Goal: Task Accomplishment & Management: Complete application form

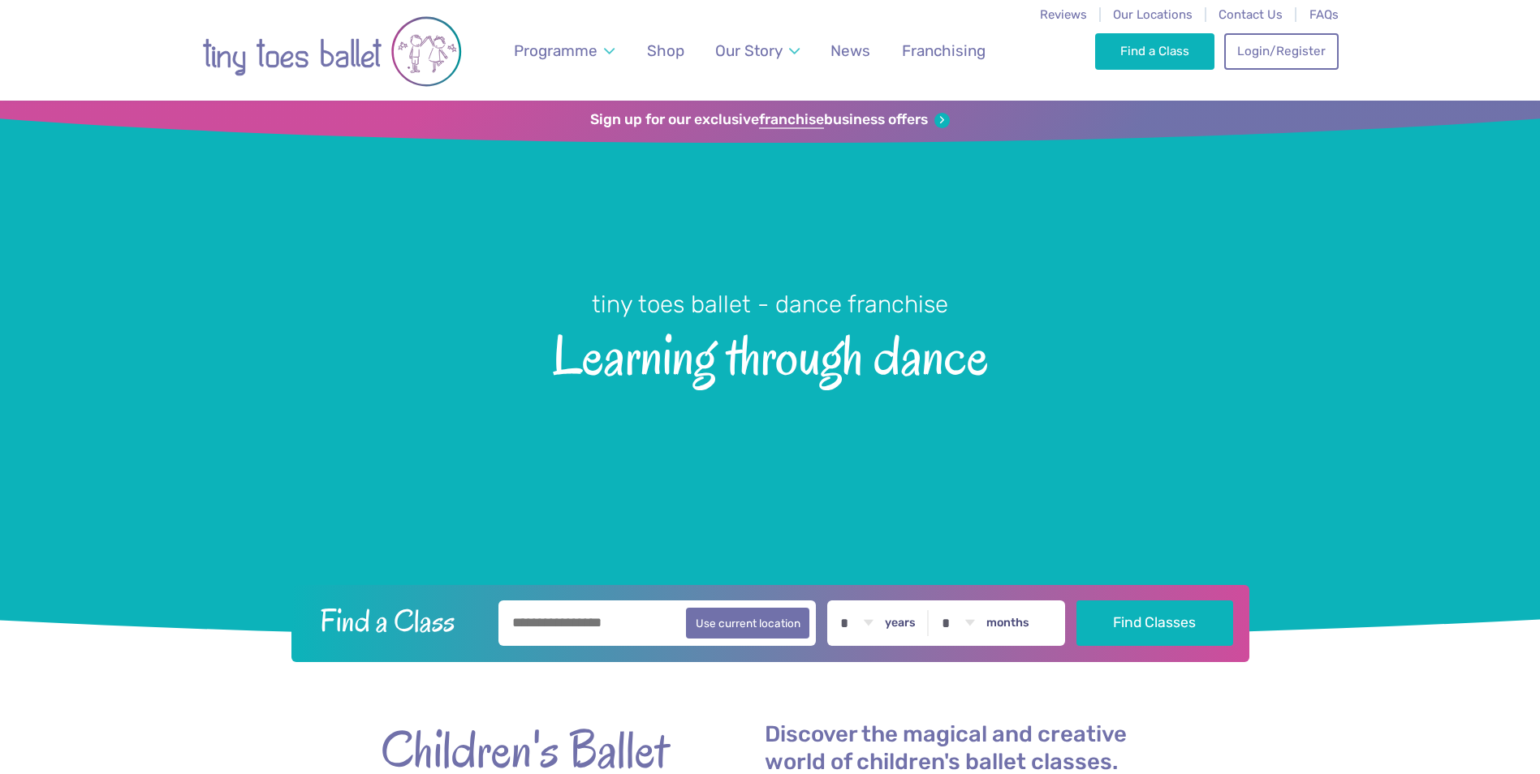
scroll to position [162, 0]
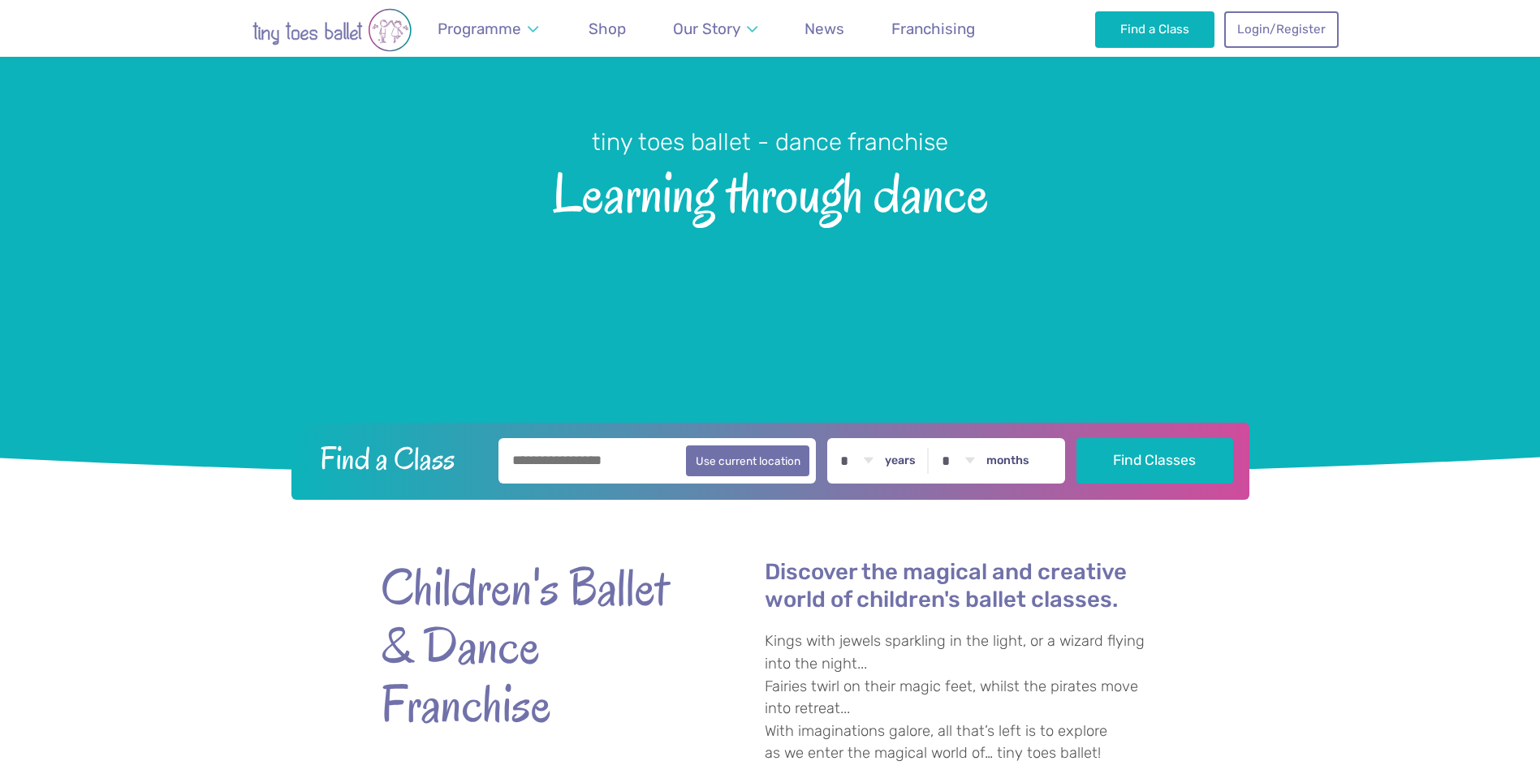
click at [558, 463] on input "text" at bounding box center [657, 460] width 318 height 45
click at [803, 465] on button "Use current location" at bounding box center [748, 460] width 124 height 31
type input "**********"
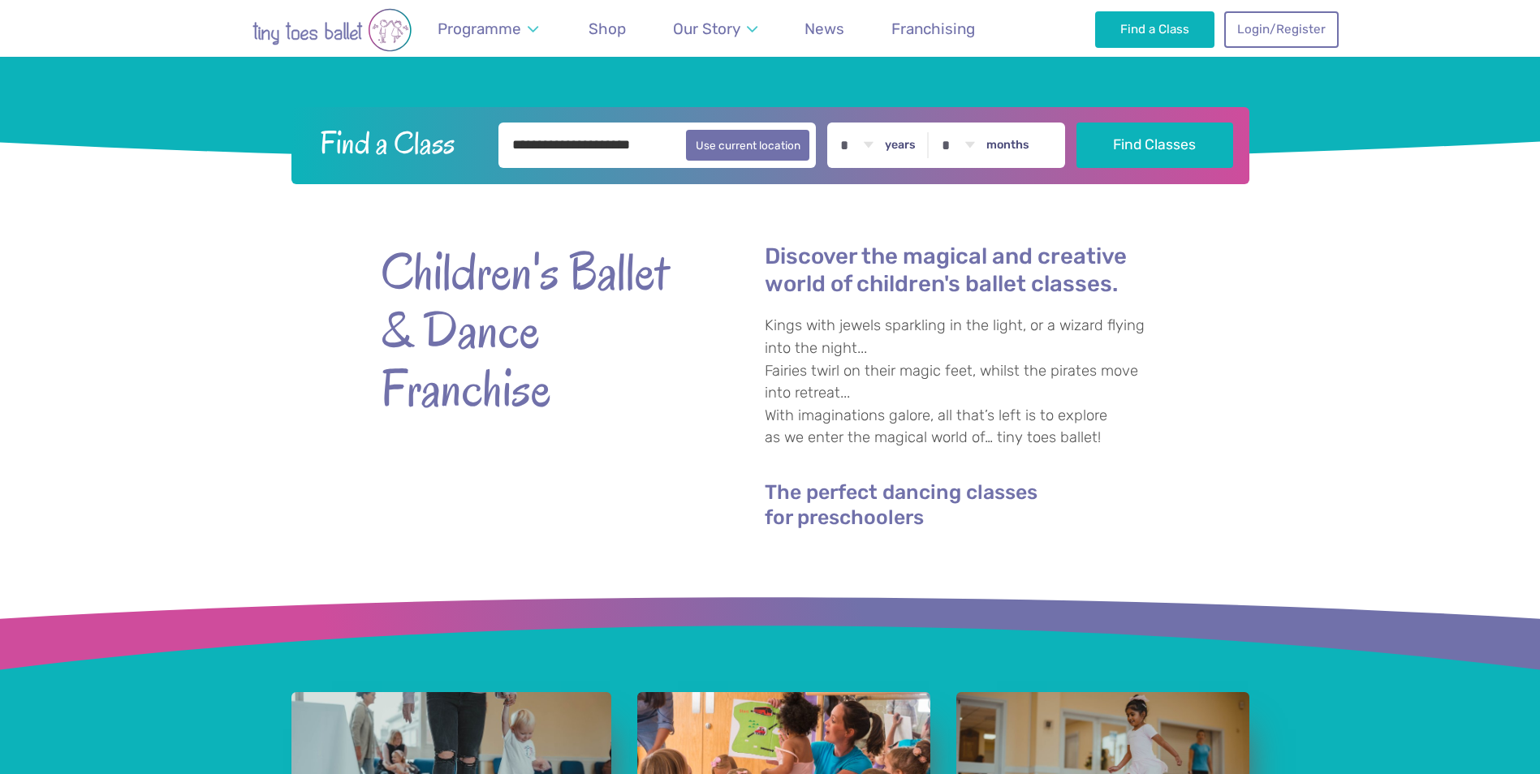
scroll to position [487, 0]
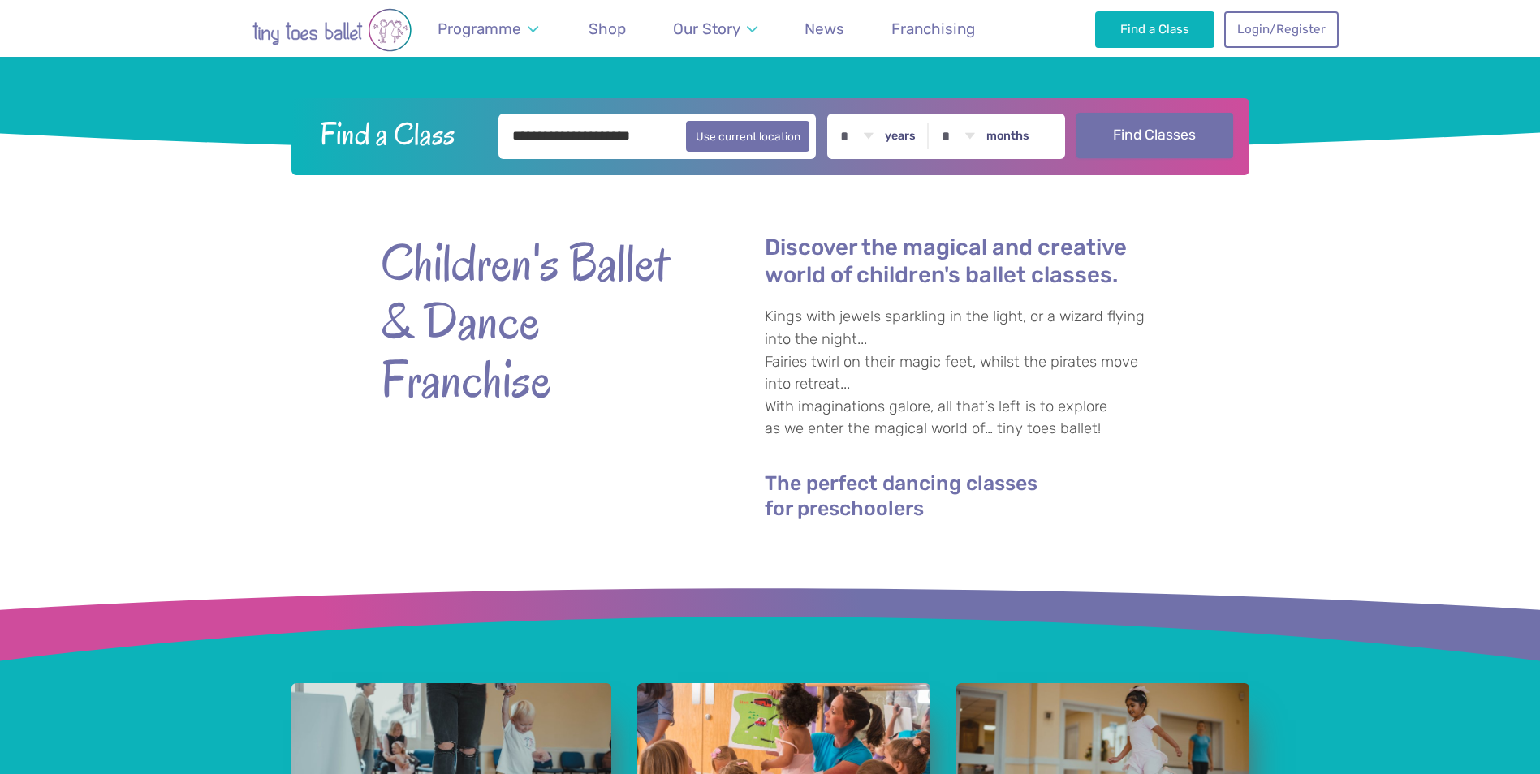
click at [1187, 136] on button "Find Classes" at bounding box center [1154, 135] width 157 height 45
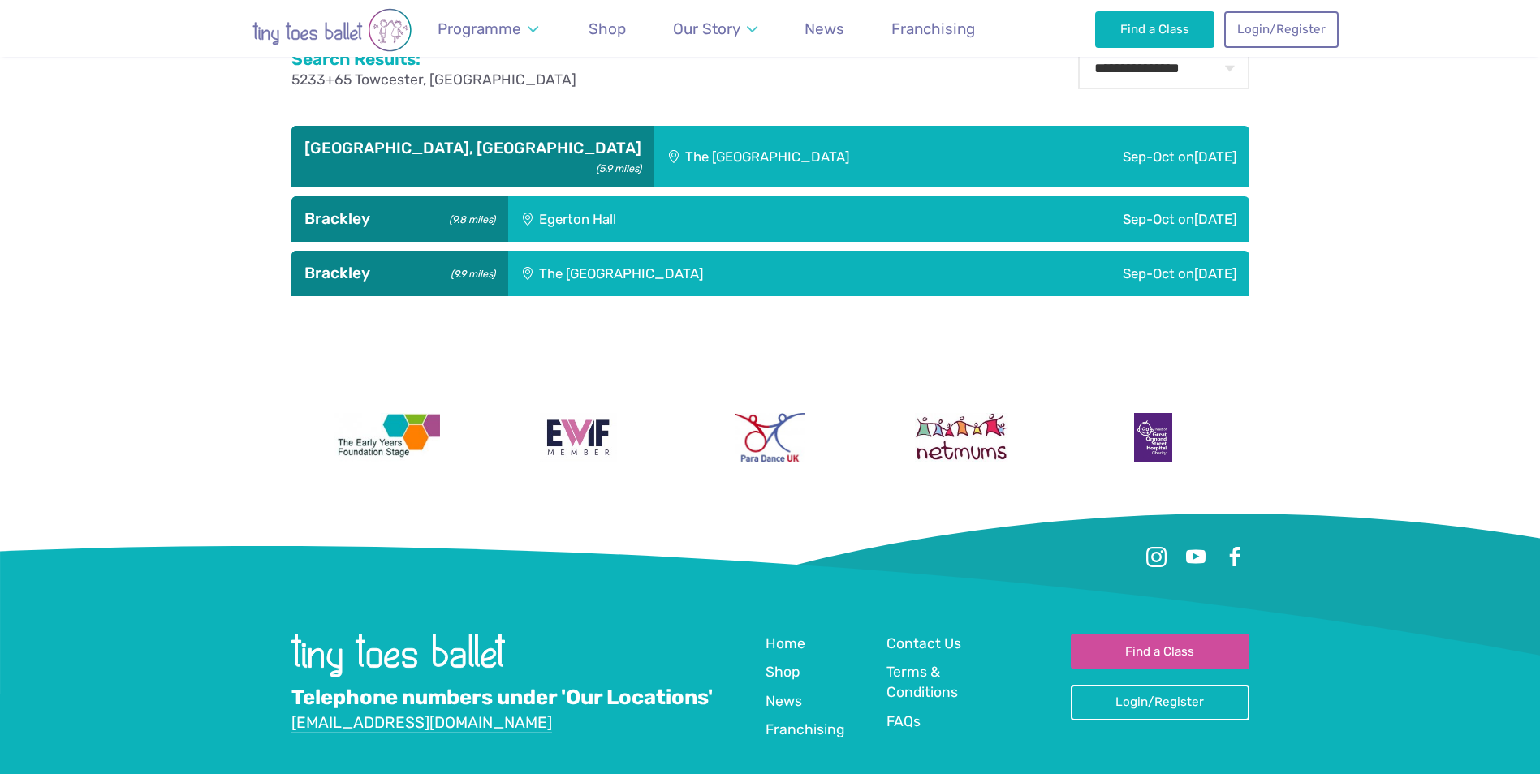
scroll to position [639, 0]
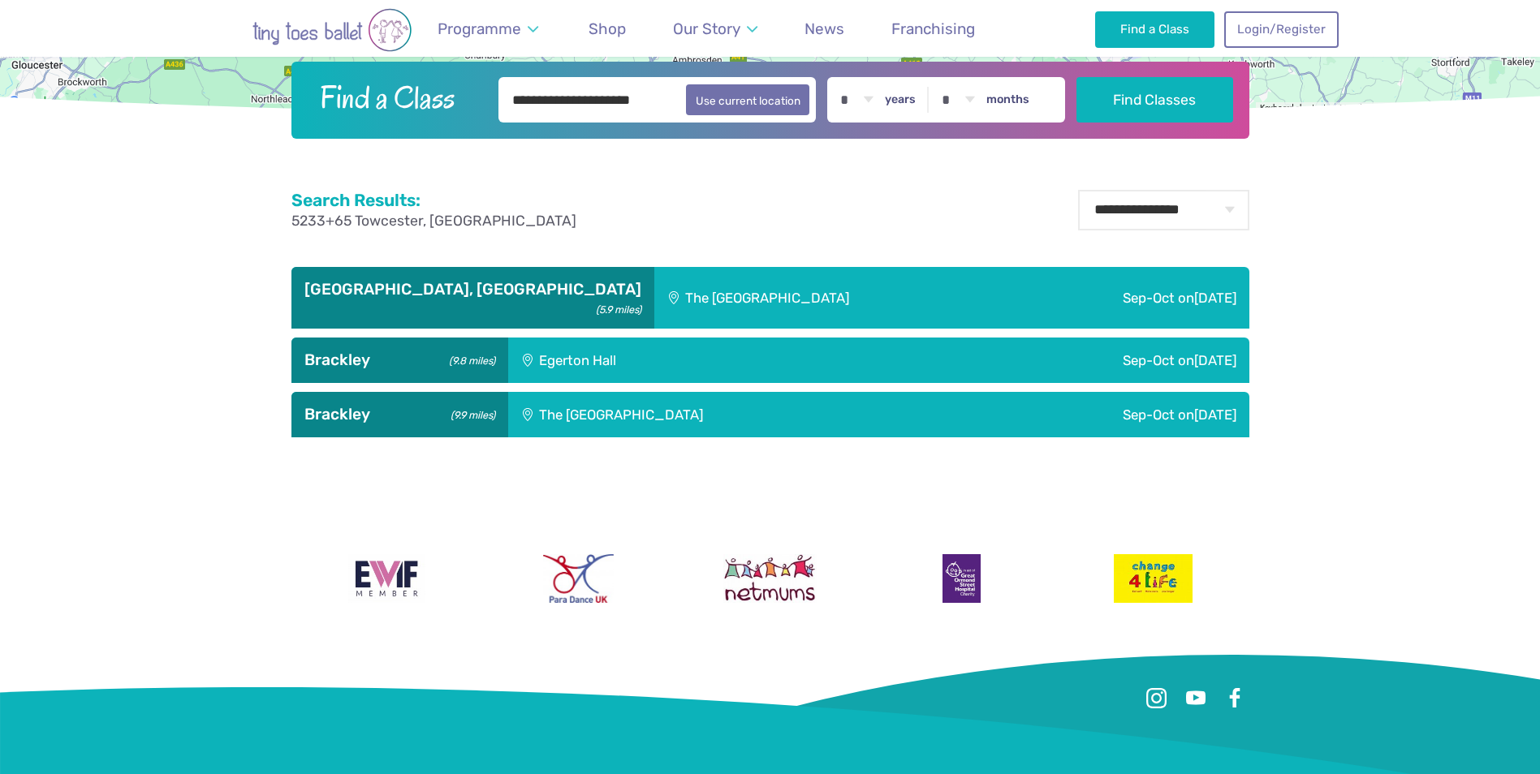
click at [1145, 297] on div "Sep-Oct on Saturday" at bounding box center [1129, 298] width 239 height 63
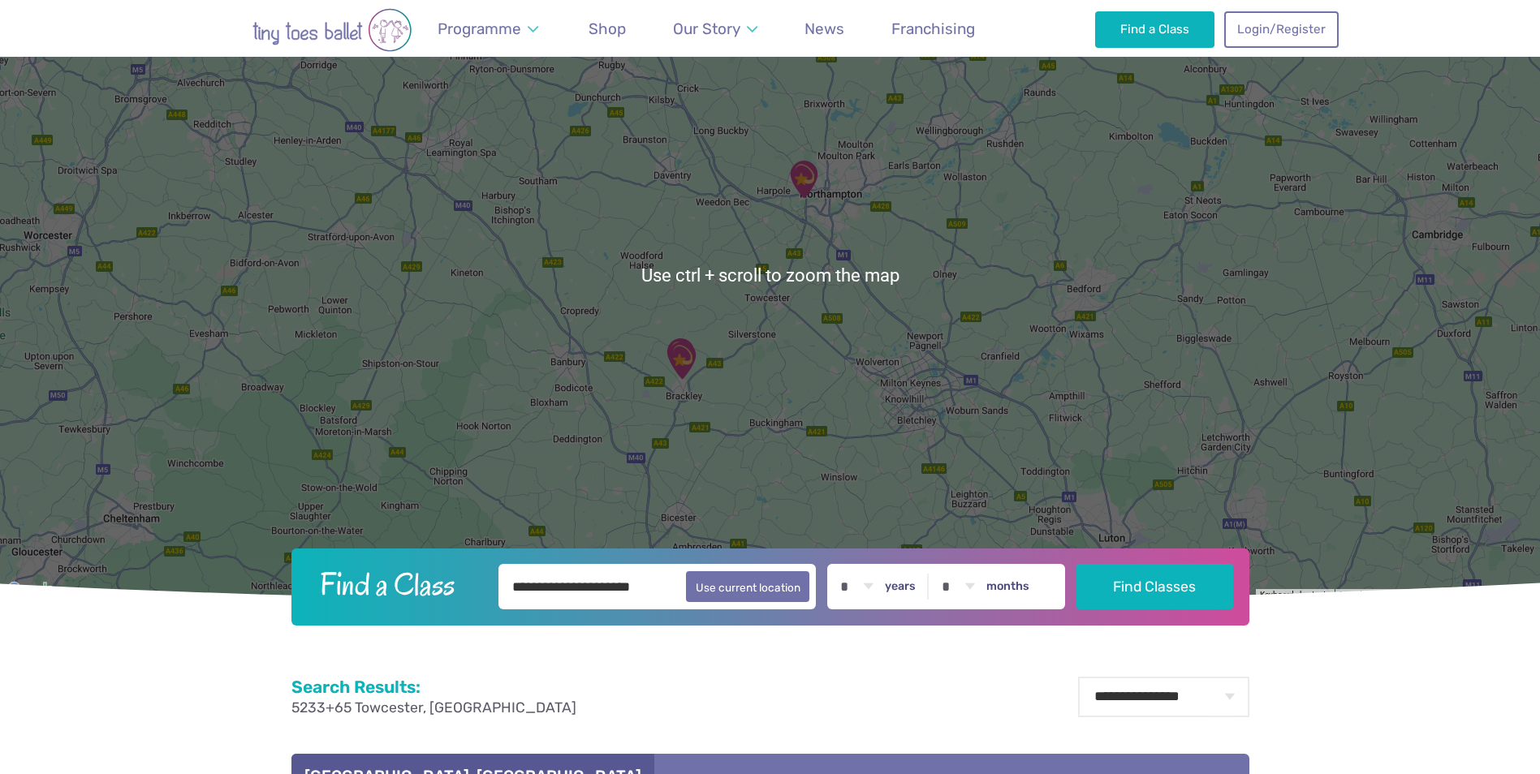
scroll to position [0, 0]
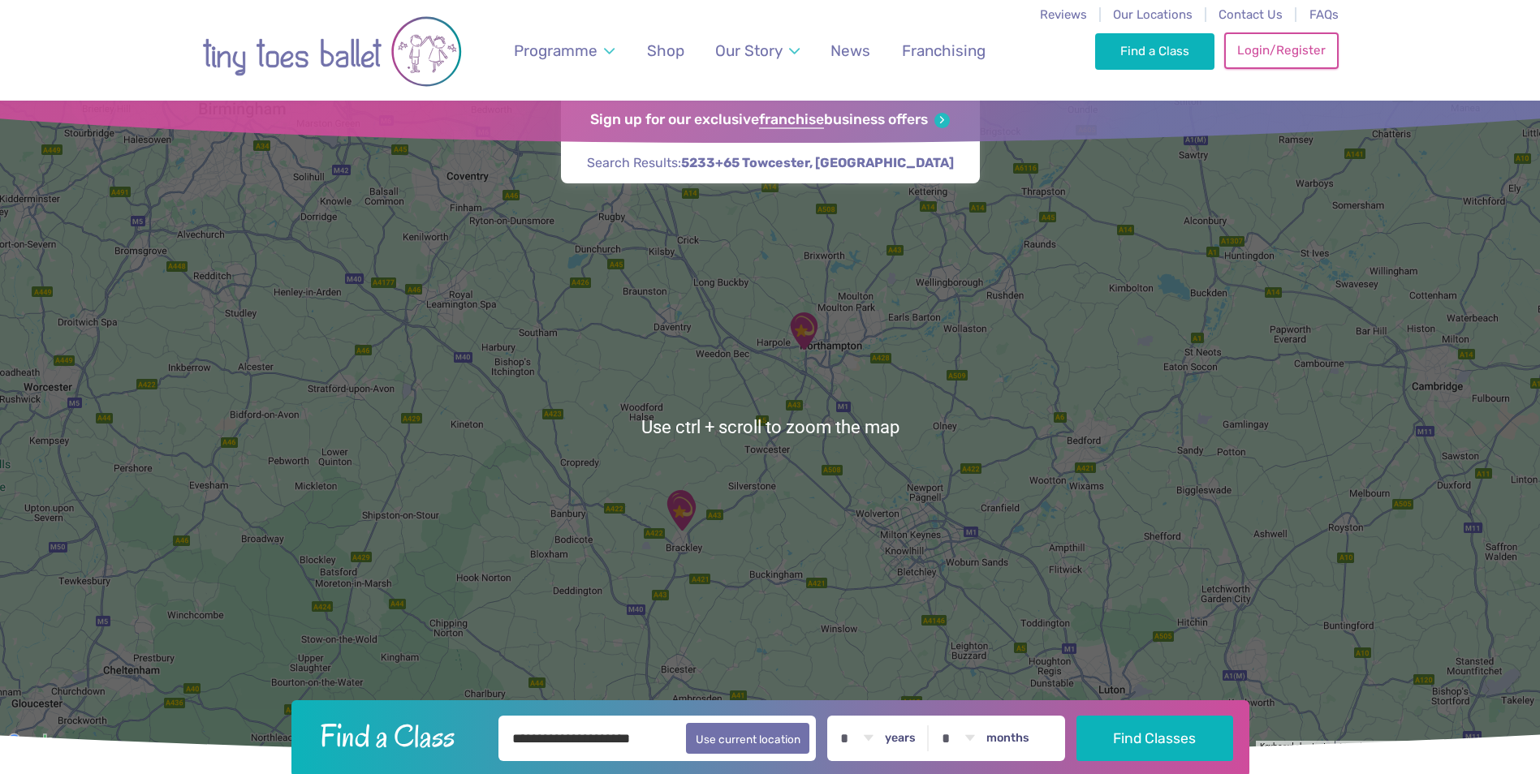
click at [1283, 51] on link "Login/Register" at bounding box center [1281, 50] width 114 height 36
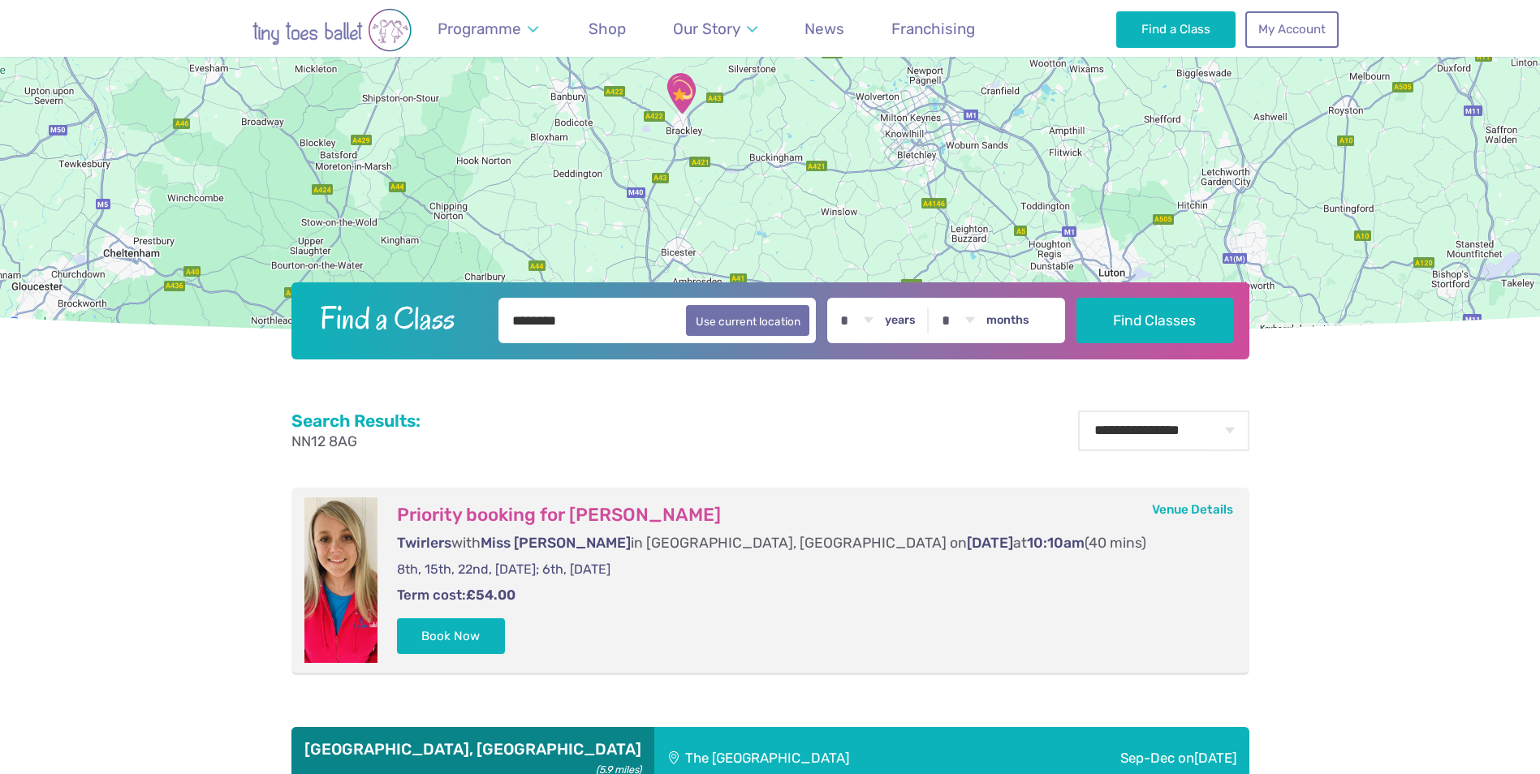
scroll to position [406, 0]
